Goal: Information Seeking & Learning: Learn about a topic

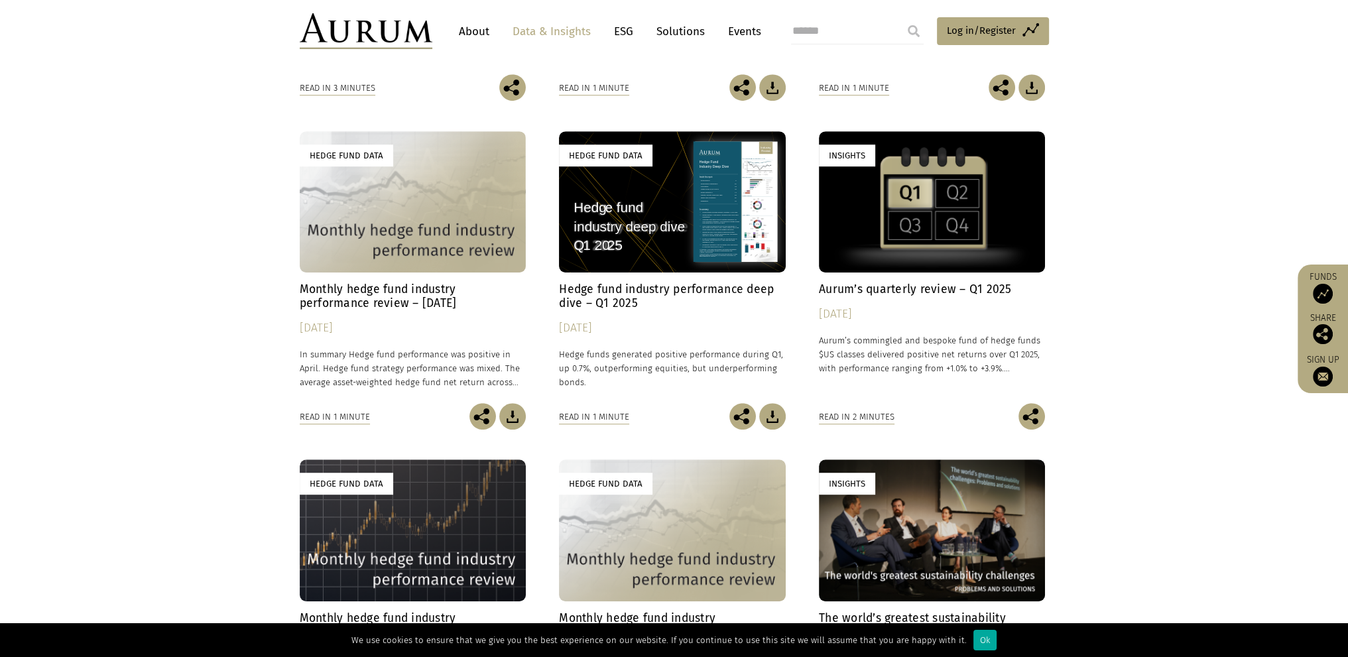
scroll to position [501, 0]
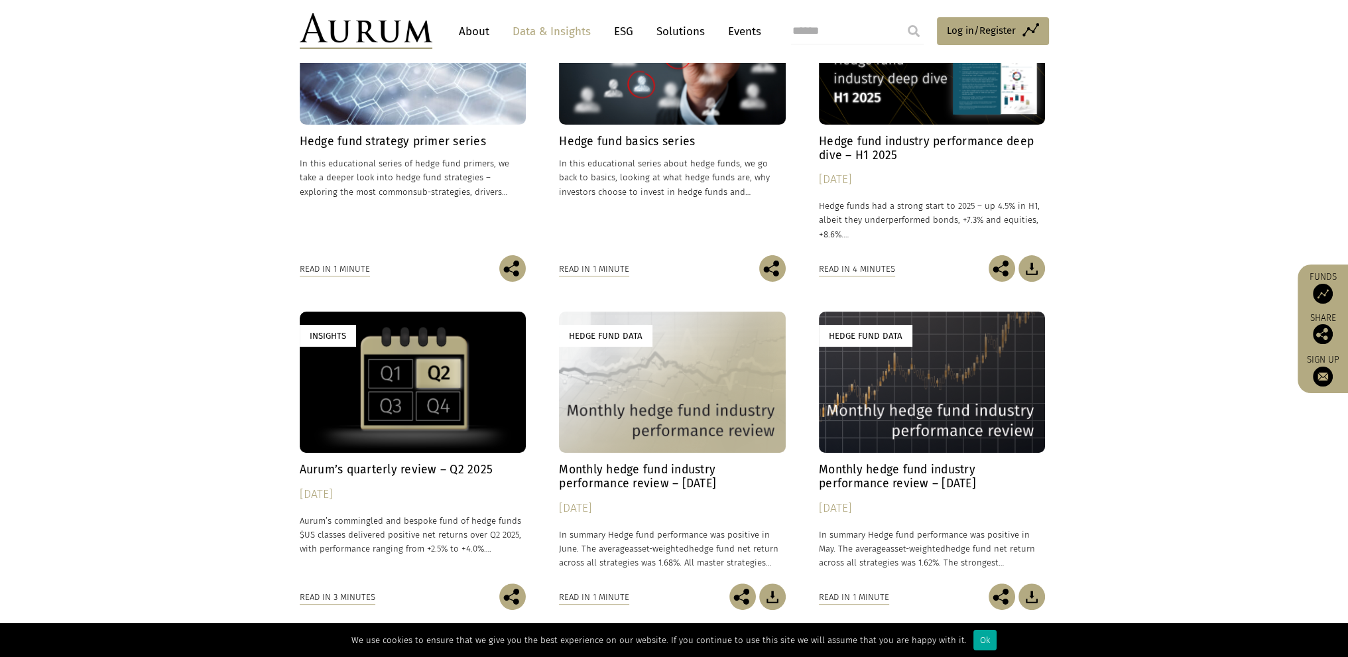
click at [867, 26] on input "search" at bounding box center [857, 31] width 133 height 27
type input "**********"
click at [900, 18] on input "submit" at bounding box center [913, 31] width 27 height 27
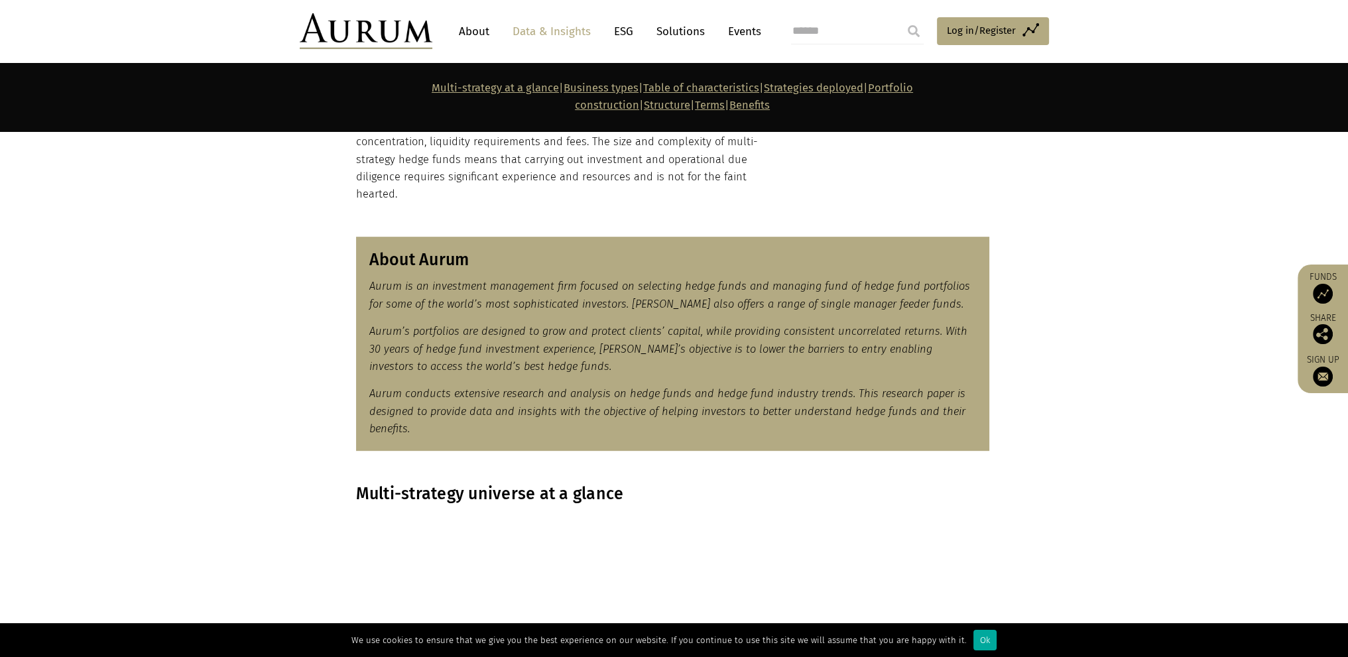
scroll to position [1061, 0]
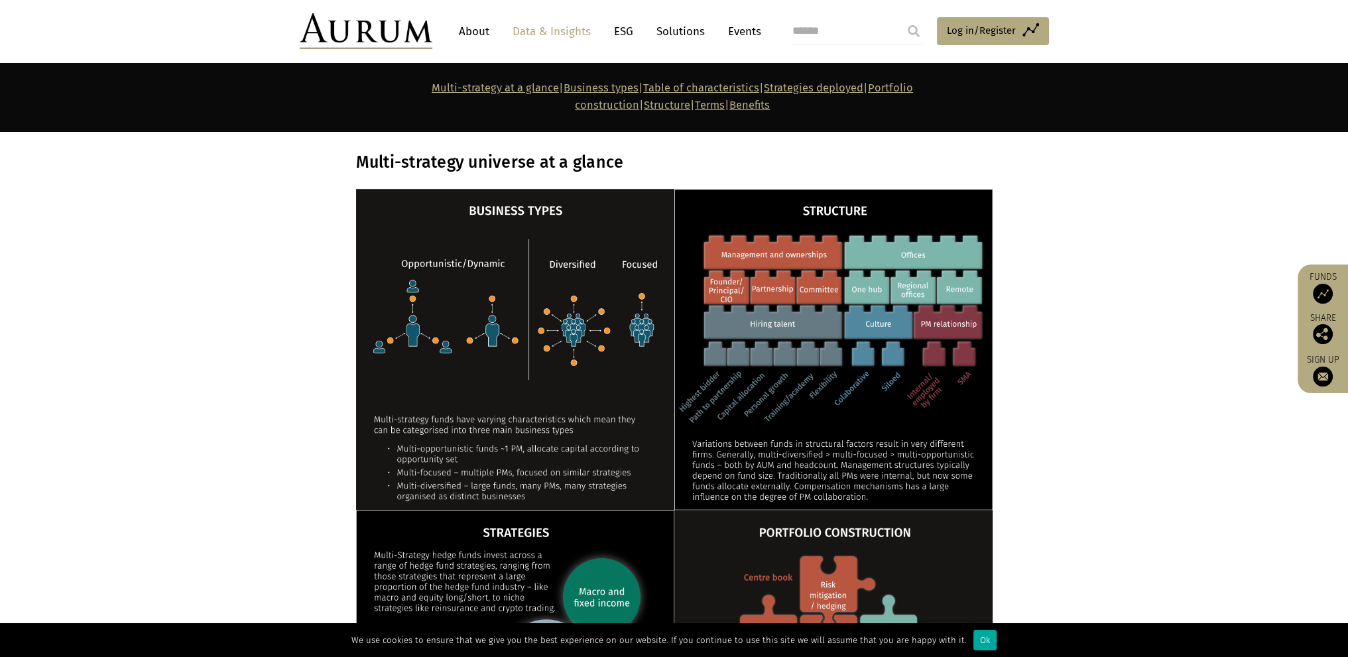
click at [217, 381] on section at bounding box center [674, 349] width 1348 height 321
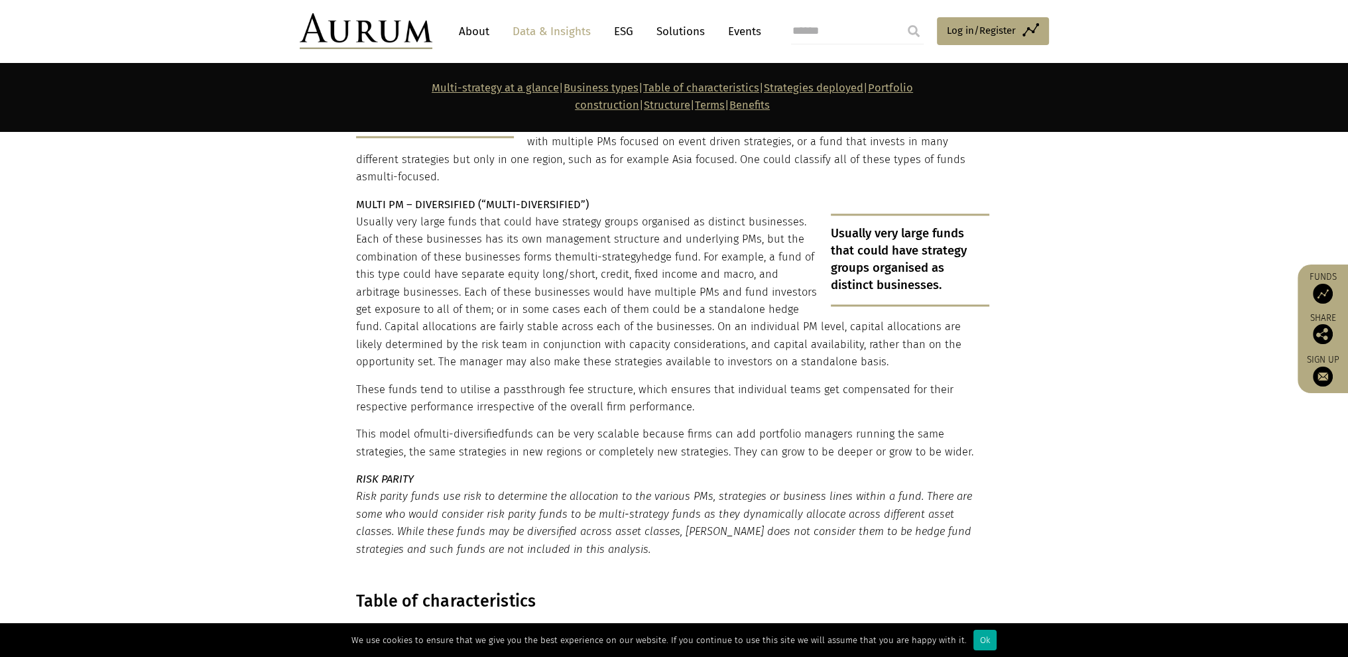
scroll to position [3073, 0]
